Goal: Task Accomplishment & Management: Manage account settings

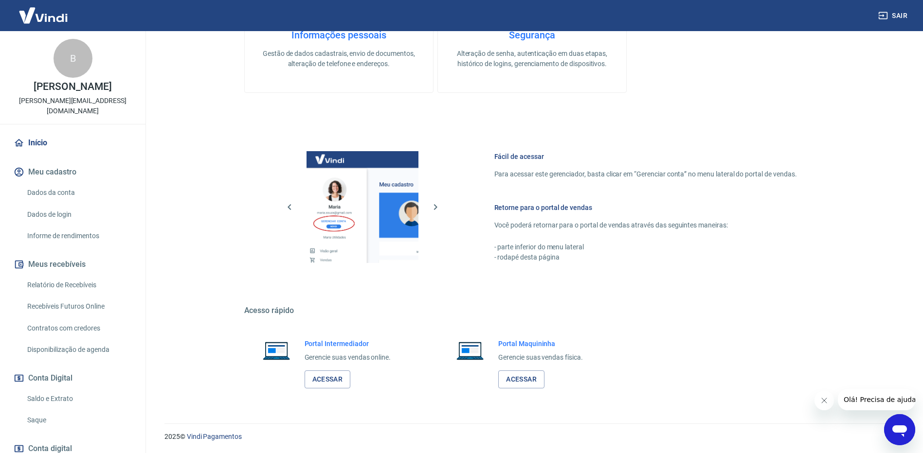
scroll to position [305, 0]
click at [331, 376] on link "Acessar" at bounding box center [328, 379] width 46 height 18
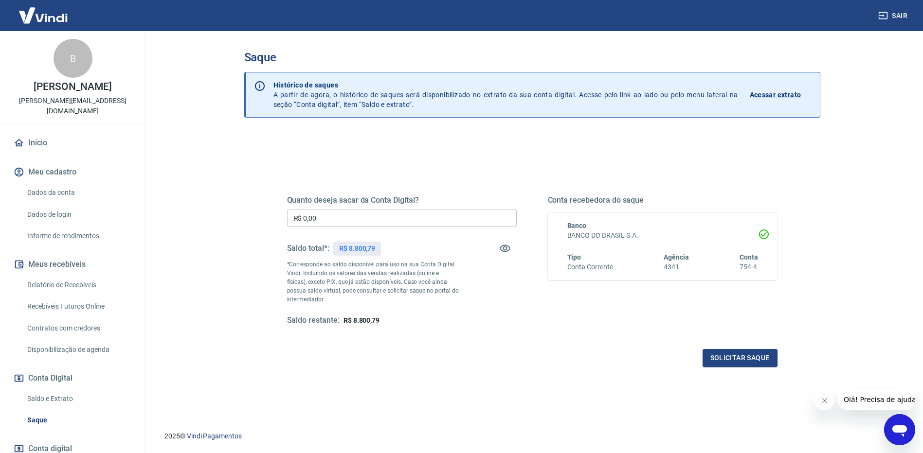
click at [363, 225] on input "R$ 0,00" at bounding box center [402, 218] width 230 height 18
type input "R$ 8.800,79"
click at [751, 357] on button "Solicitar saque" at bounding box center [740, 358] width 75 height 18
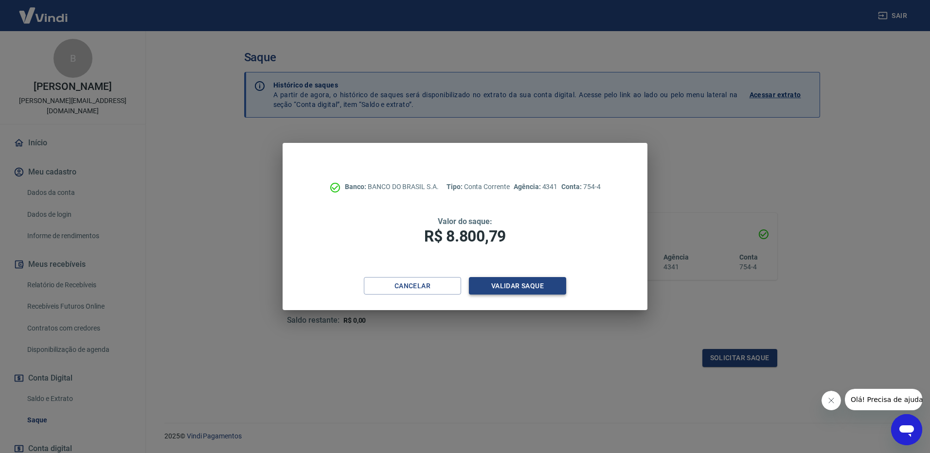
click at [529, 281] on button "Validar saque" at bounding box center [517, 286] width 97 height 18
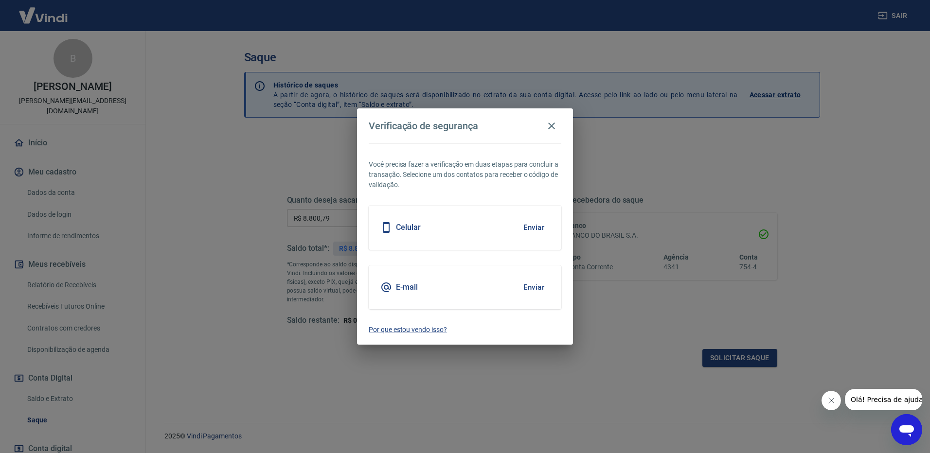
click at [493, 287] on div "E-mail Enviar" at bounding box center [465, 288] width 193 height 44
click at [531, 287] on button "Enviar" at bounding box center [534, 287] width 32 height 20
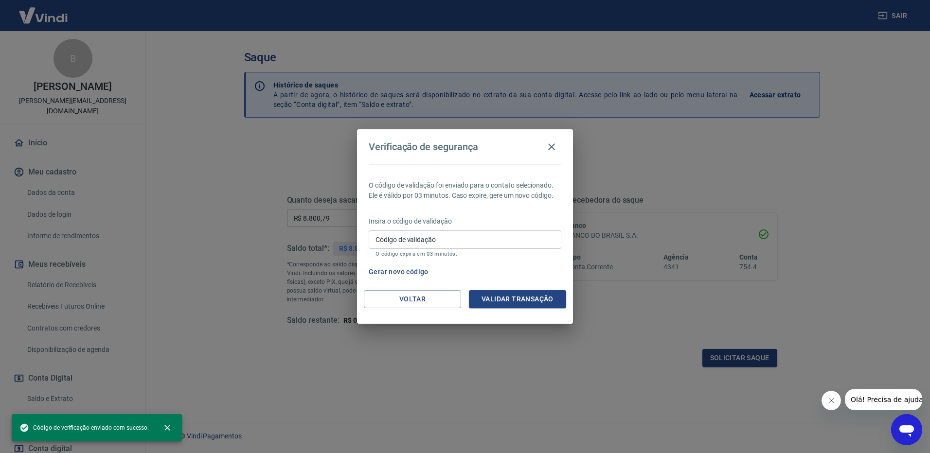
click at [531, 289] on div "O código de validação foi enviado para o contato selecionado. Ele é válido por …" at bounding box center [465, 227] width 216 height 126
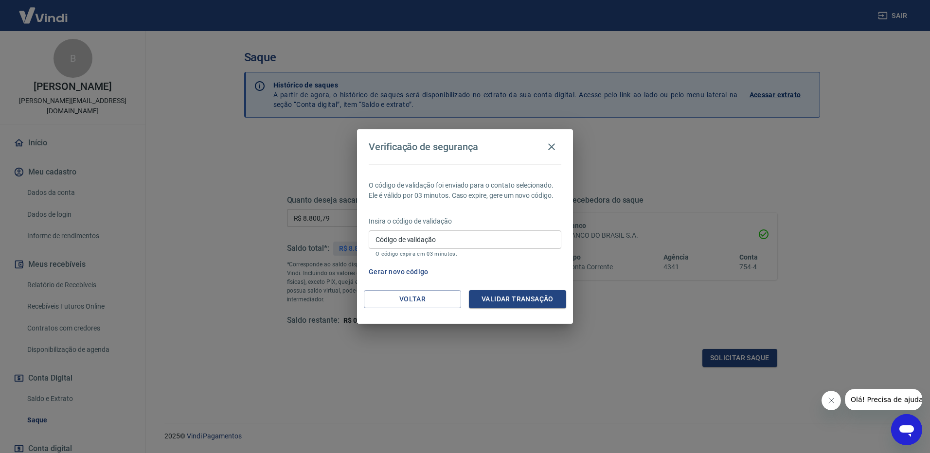
click at [520, 269] on div "Gerar novo código" at bounding box center [463, 272] width 197 height 18
click at [448, 234] on input "Código de validação" at bounding box center [465, 240] width 193 height 18
type input "818740"
click at [506, 293] on button "Validar transação" at bounding box center [517, 299] width 97 height 18
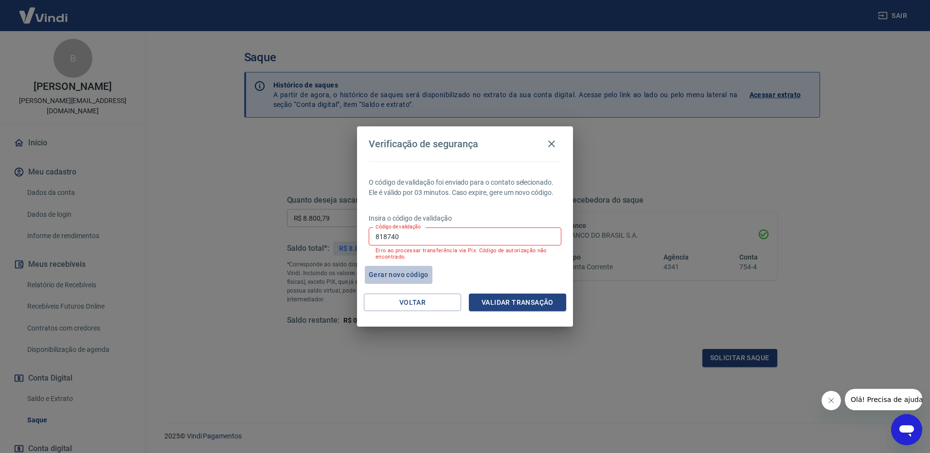
click at [410, 276] on button "Gerar novo código" at bounding box center [399, 275] width 68 height 18
drag, startPoint x: 417, startPoint y: 235, endPoint x: 219, endPoint y: 235, distance: 198.0
click at [219, 235] on div "Verificação de segurança O código de validação foi enviado para o contato selec…" at bounding box center [465, 226] width 930 height 453
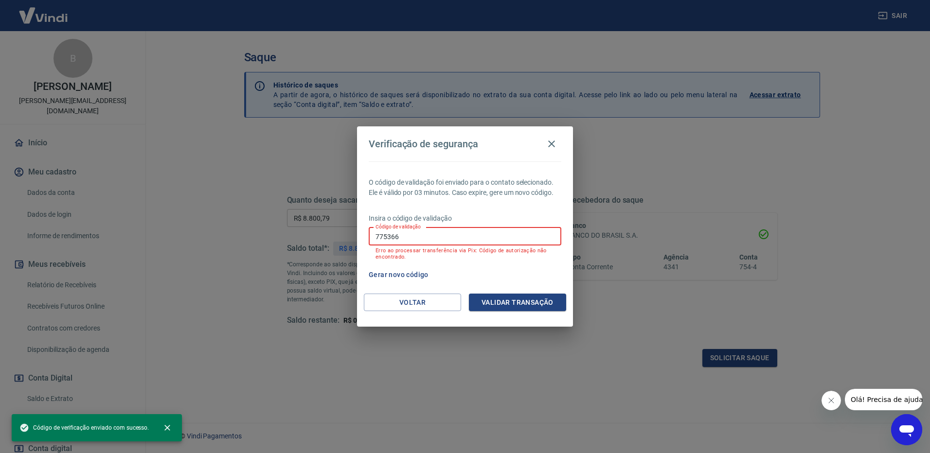
type input "775366"
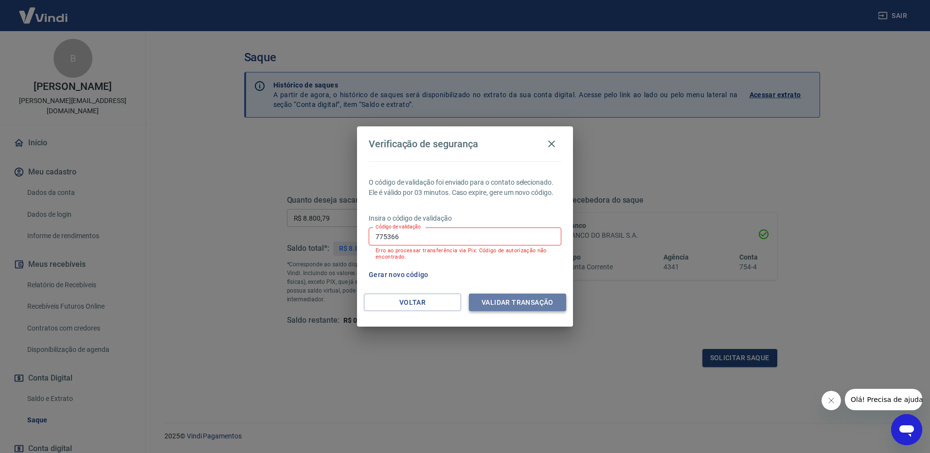
click at [515, 309] on button "Validar transação" at bounding box center [517, 303] width 97 height 18
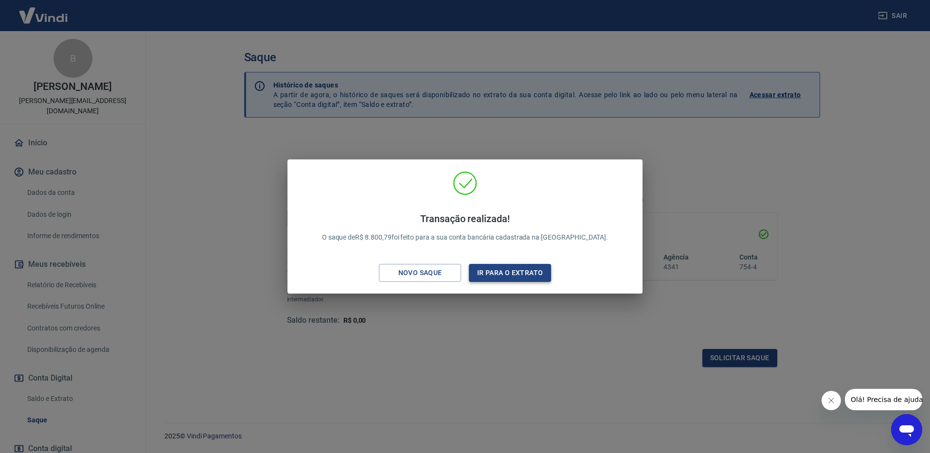
click at [503, 271] on button "Ir para o extrato" at bounding box center [510, 273] width 82 height 18
